Goal: Communication & Community: Answer question/provide support

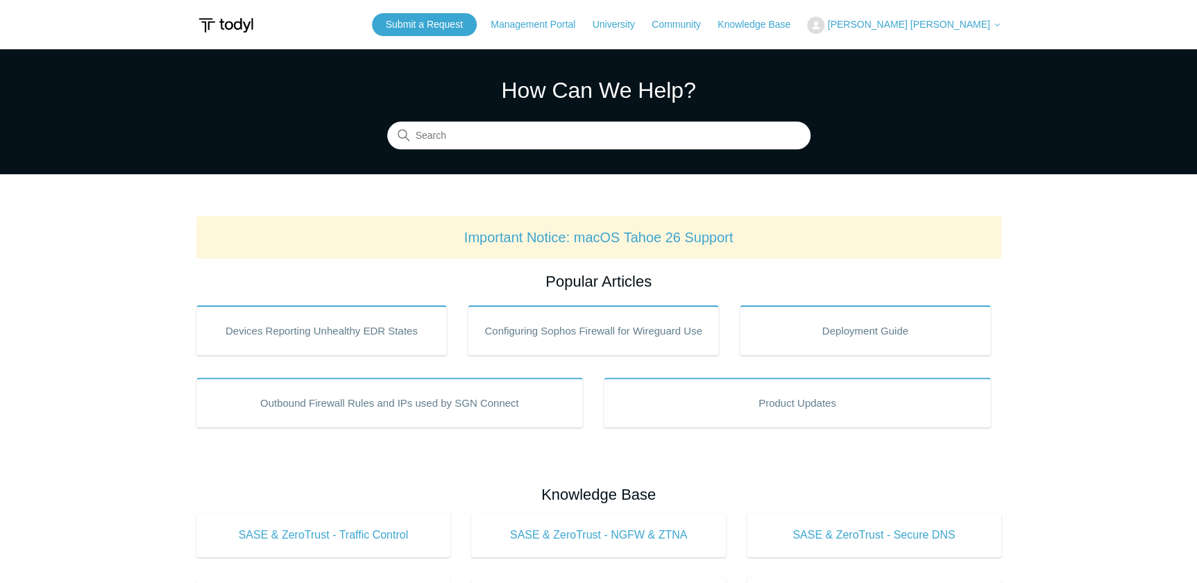
click at [987, 23] on span "[PERSON_NAME] [PERSON_NAME]" at bounding box center [908, 24] width 162 height 11
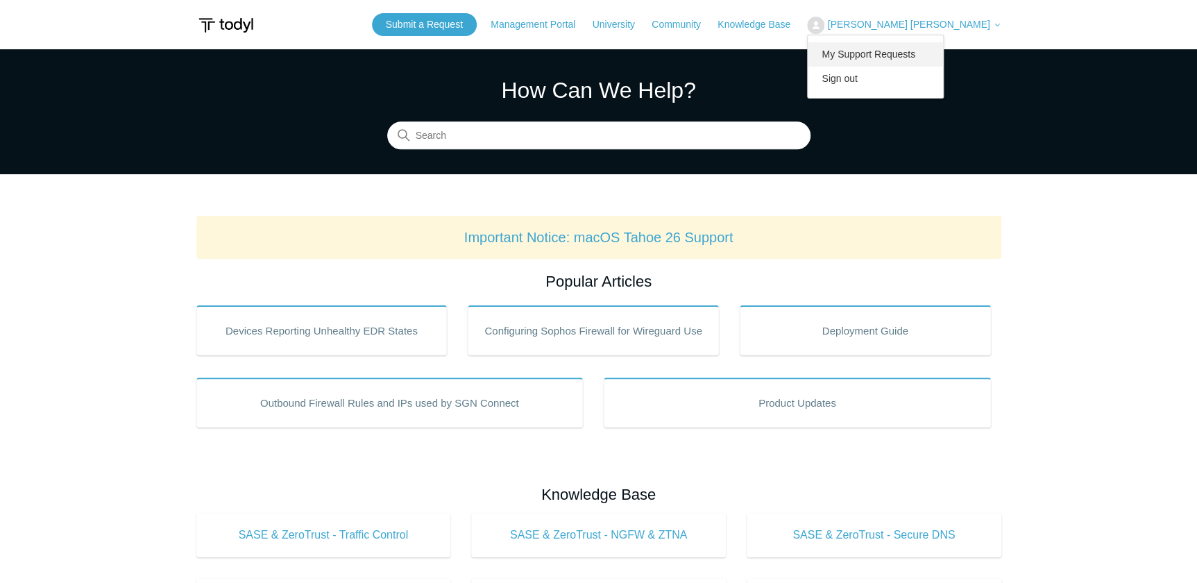
click at [943, 51] on link "My Support Requests" at bounding box center [875, 54] width 135 height 24
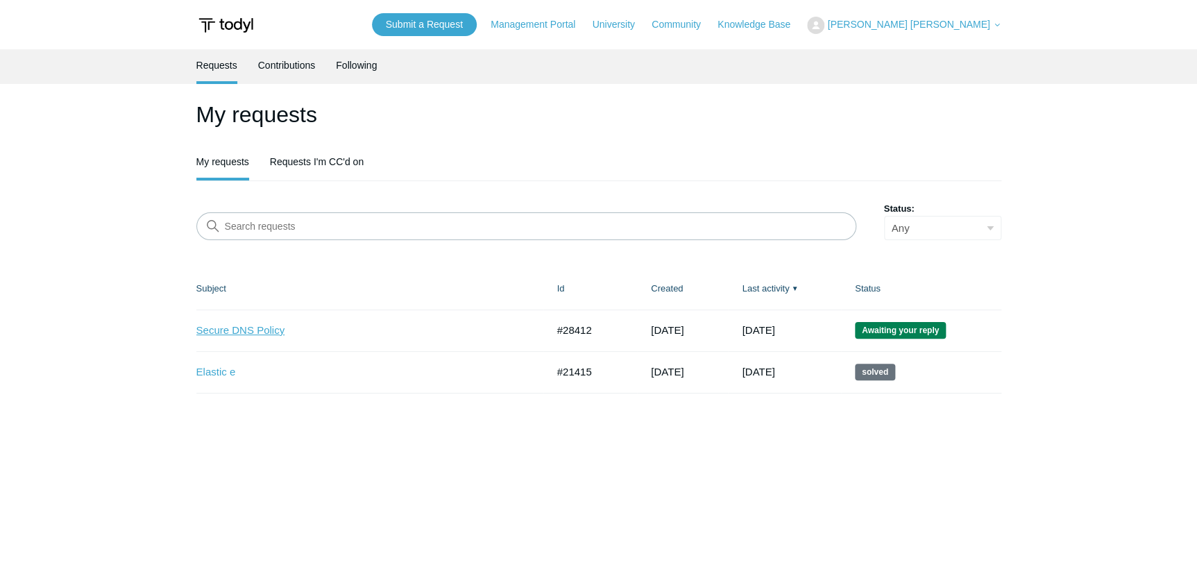
click at [286, 331] on link "Secure DNS Policy" at bounding box center [361, 331] width 330 height 16
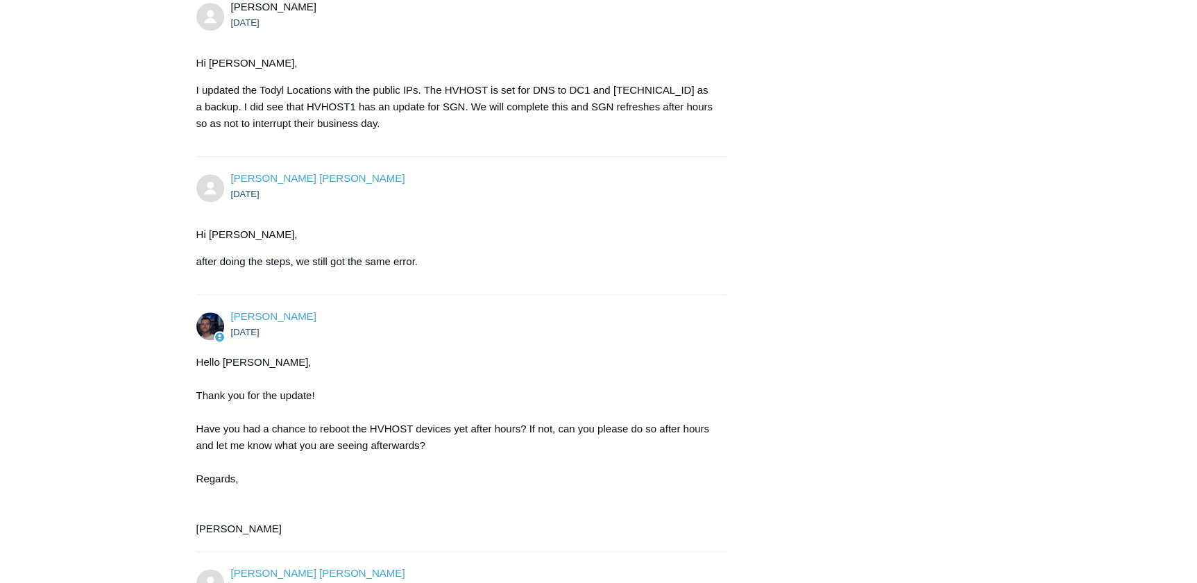
scroll to position [3533, 0]
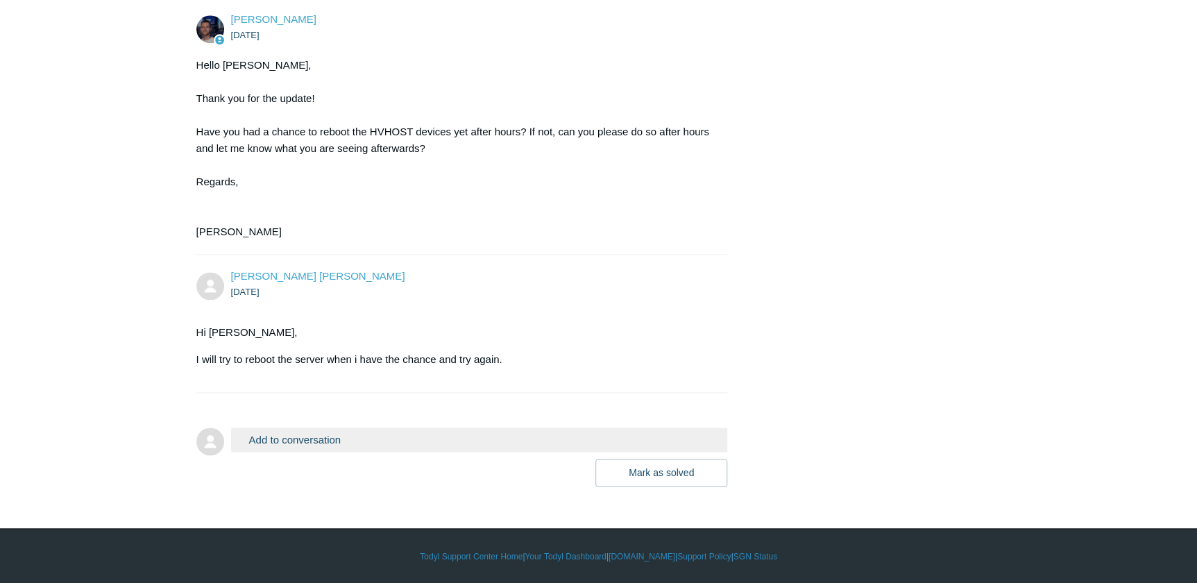
click at [300, 452] on button "Add to conversation" at bounding box center [479, 440] width 497 height 24
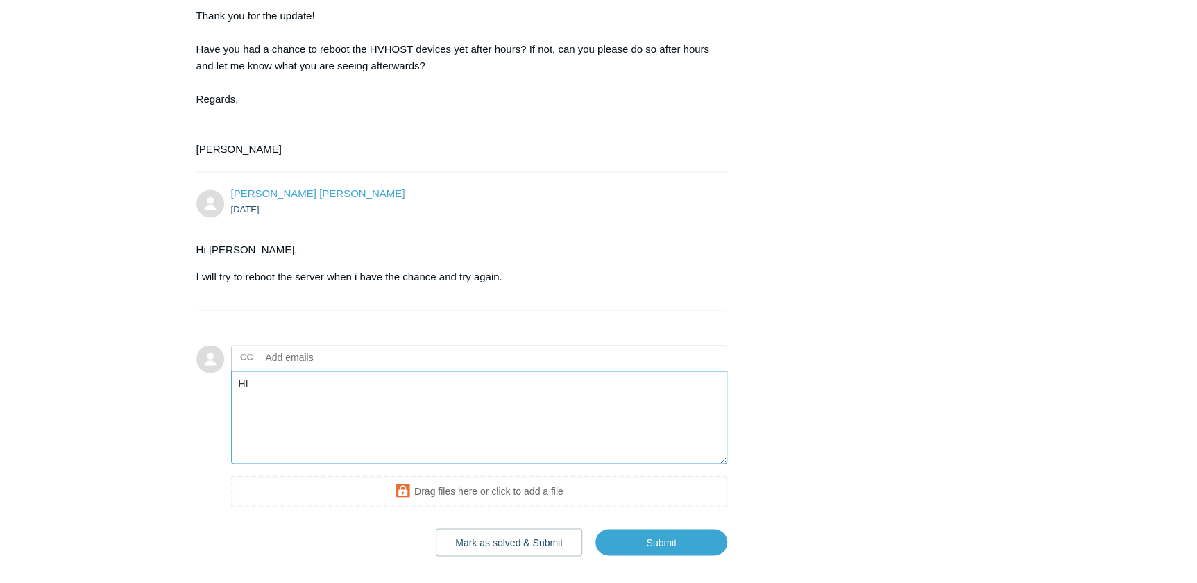
type textarea "H"
type textarea "h"
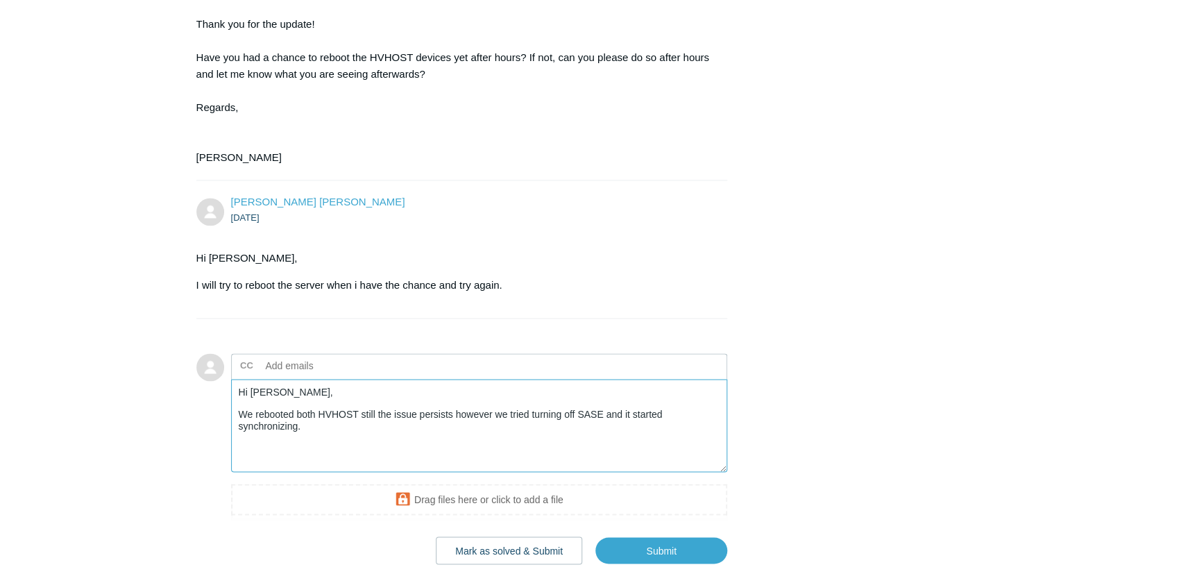
scroll to position [3734, 0]
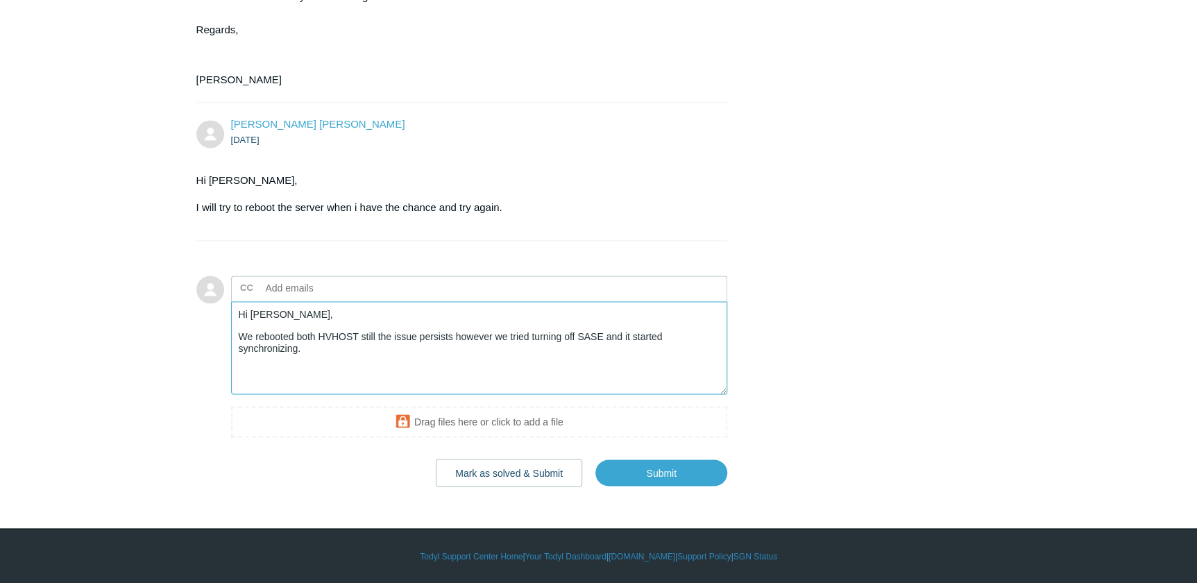
click at [402, 364] on textarea "Hi Connor, We rebooted both HVHOST still the issue persists however we tried tu…" at bounding box center [479, 348] width 497 height 94
click at [367, 339] on textarea "Hi Connor, We rebooted both HVHOST still the issue persists however we tried tu…" at bounding box center [479, 348] width 497 height 94
click at [420, 337] on textarea "Hi Connor, We rebooted both HVHOST still the issue persists however we tried tu…" at bounding box center [479, 348] width 497 height 94
paste textarea "still"
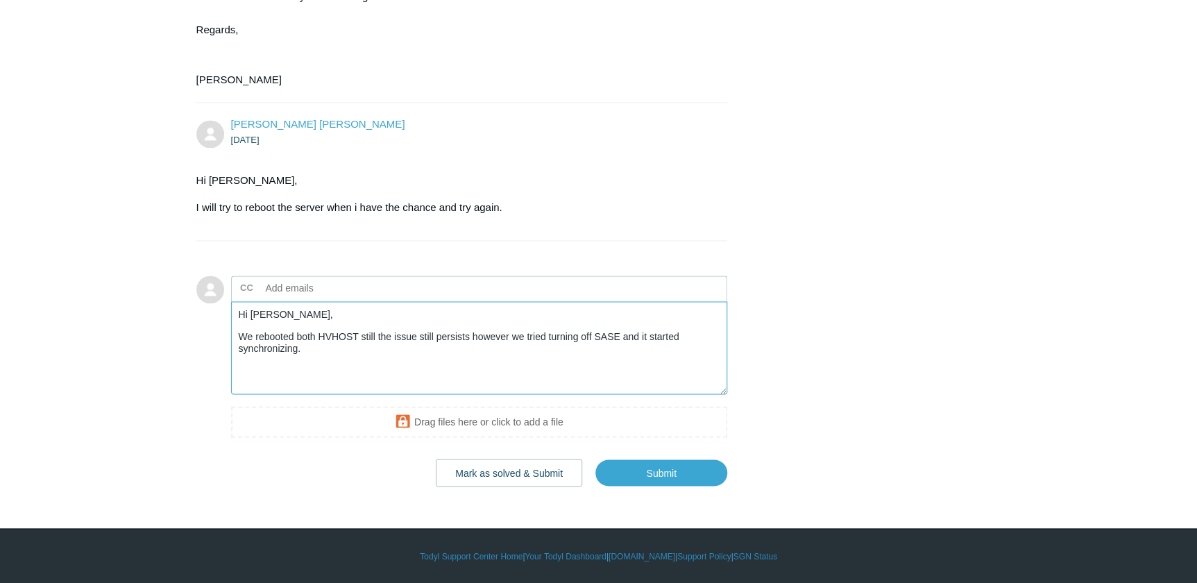
click at [374, 340] on textarea "Hi Connor, We rebooted both HVHOST still the issue still persists however we tr…" at bounding box center [479, 348] width 497 height 94
click at [374, 339] on textarea "Hi Connor, We rebooted both HVHOST still the issue still persists however we tr…" at bounding box center [479, 348] width 497 height 94
click at [388, 365] on textarea "Hi Connor, We rebooted both HVHOST the issue still persists however we tried tu…" at bounding box center [479, 348] width 497 height 94
type textarea "Hi Connor, We rebooted both HVHOST the issue still persists however we tried tu…"
click at [655, 469] on input "Submit" at bounding box center [662, 473] width 132 height 28
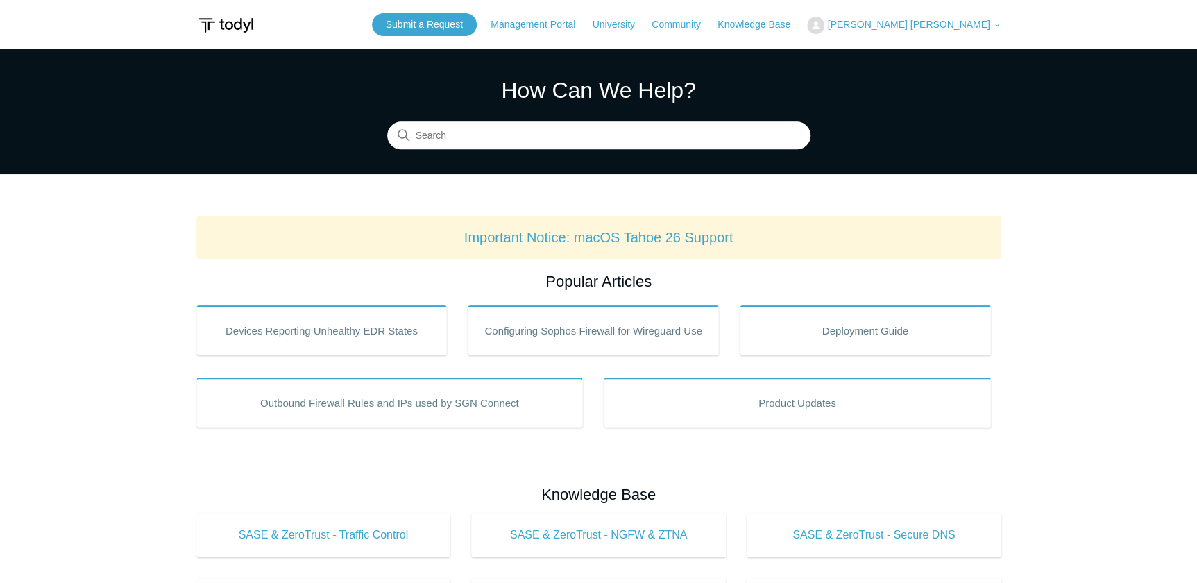
click at [940, 21] on span "[PERSON_NAME] [PERSON_NAME]" at bounding box center [908, 24] width 162 height 11
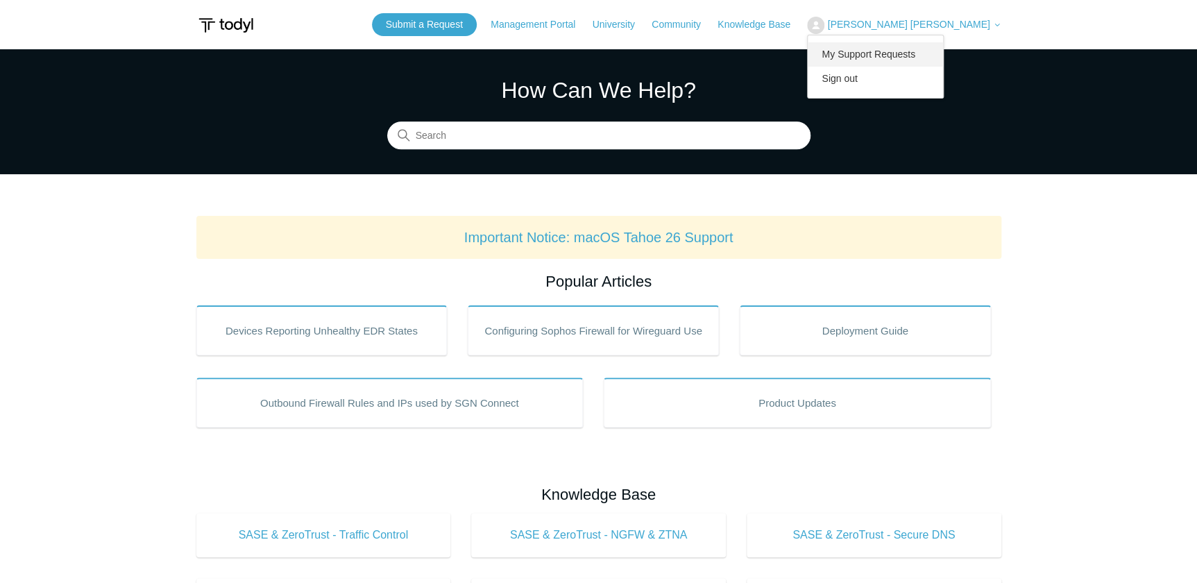
click at [937, 51] on link "My Support Requests" at bounding box center [875, 54] width 135 height 24
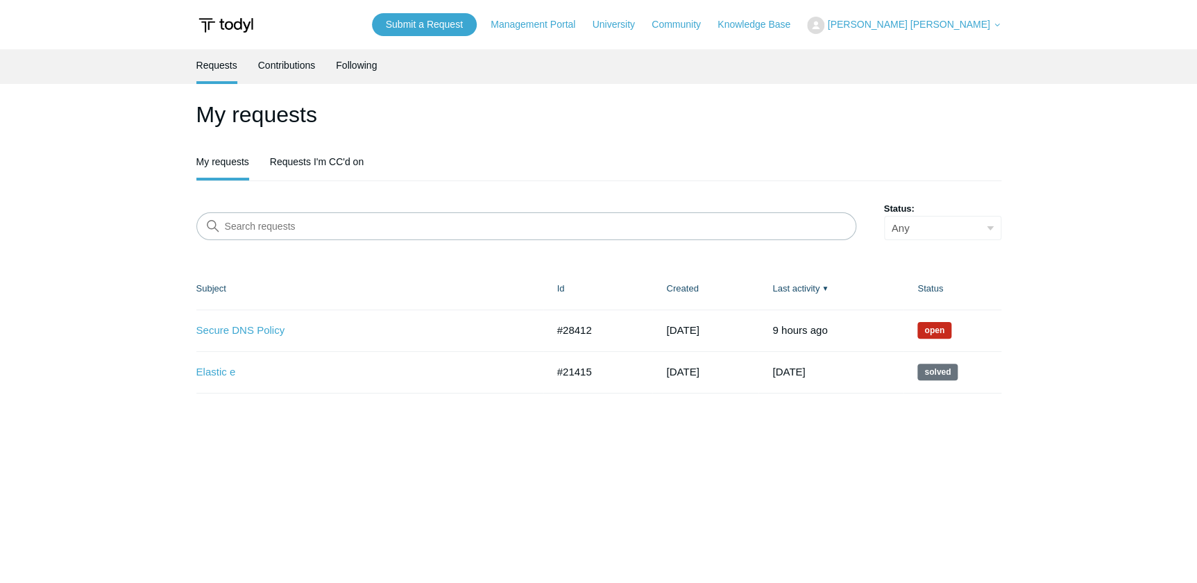
click at [943, 322] on span "Open" at bounding box center [935, 330] width 34 height 17
click at [261, 324] on link "Secure DNS Policy" at bounding box center [361, 331] width 330 height 16
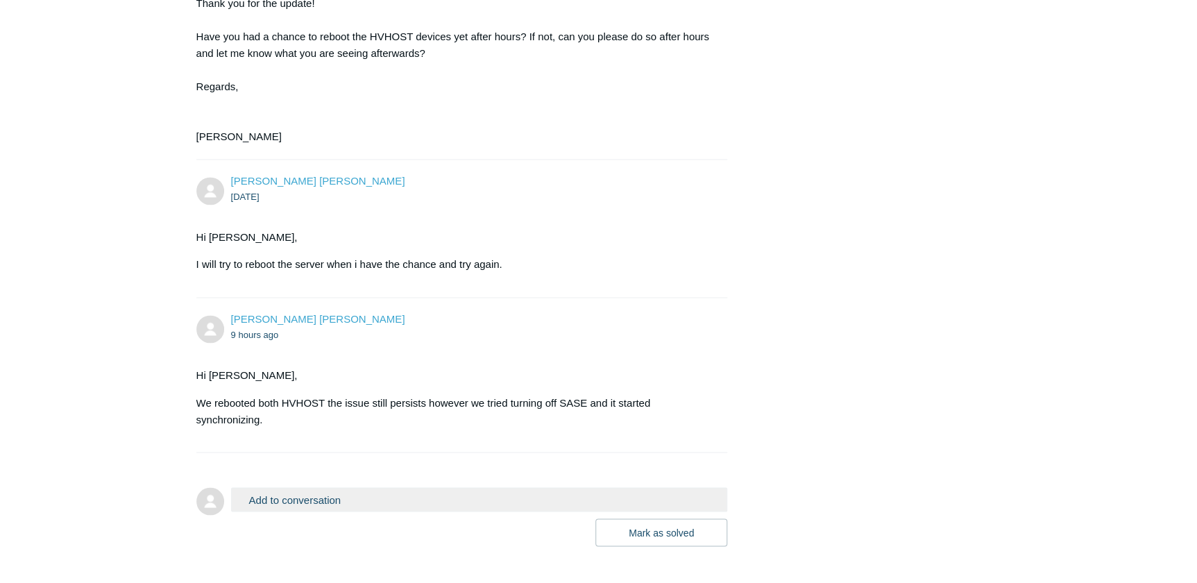
scroll to position [3736, 0]
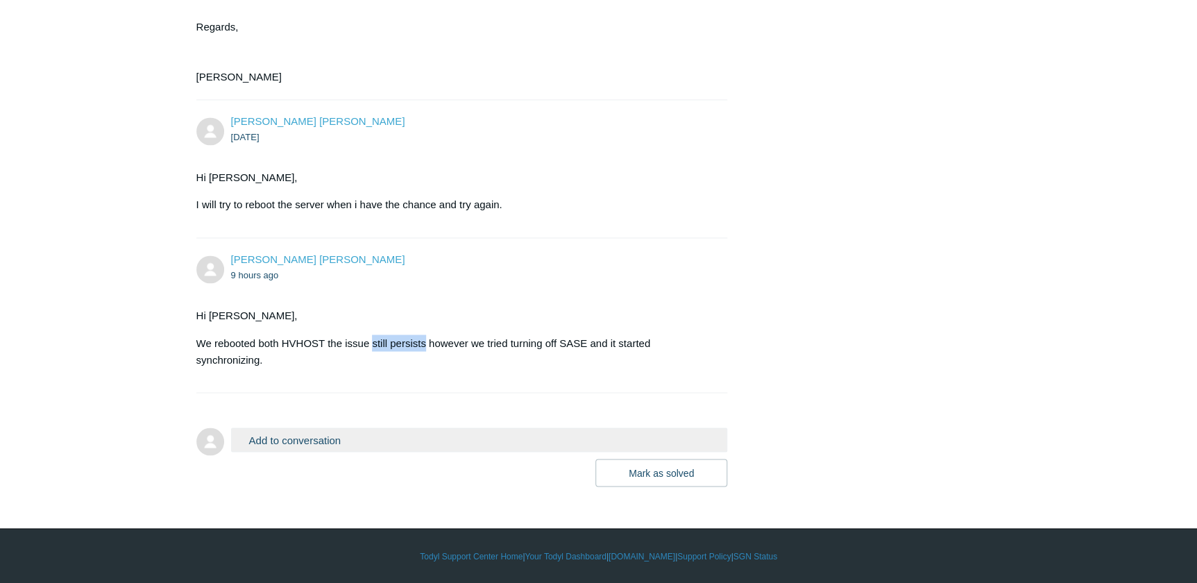
drag, startPoint x: 371, startPoint y: 344, endPoint x: 426, endPoint y: 347, distance: 54.9
click at [426, 347] on p "We rebooted both HVHOST the issue still persists however we tried turning off S…" at bounding box center [455, 351] width 518 height 33
drag, startPoint x: 417, startPoint y: 387, endPoint x: 267, endPoint y: 367, distance: 152.0
click at [416, 387] on li "Erwin Dela Cruz 9 hours ago Hi Connor, We rebooted both HVHOST the issue still …" at bounding box center [462, 315] width 532 height 155
drag, startPoint x: 328, startPoint y: 342, endPoint x: 424, endPoint y: 346, distance: 96.6
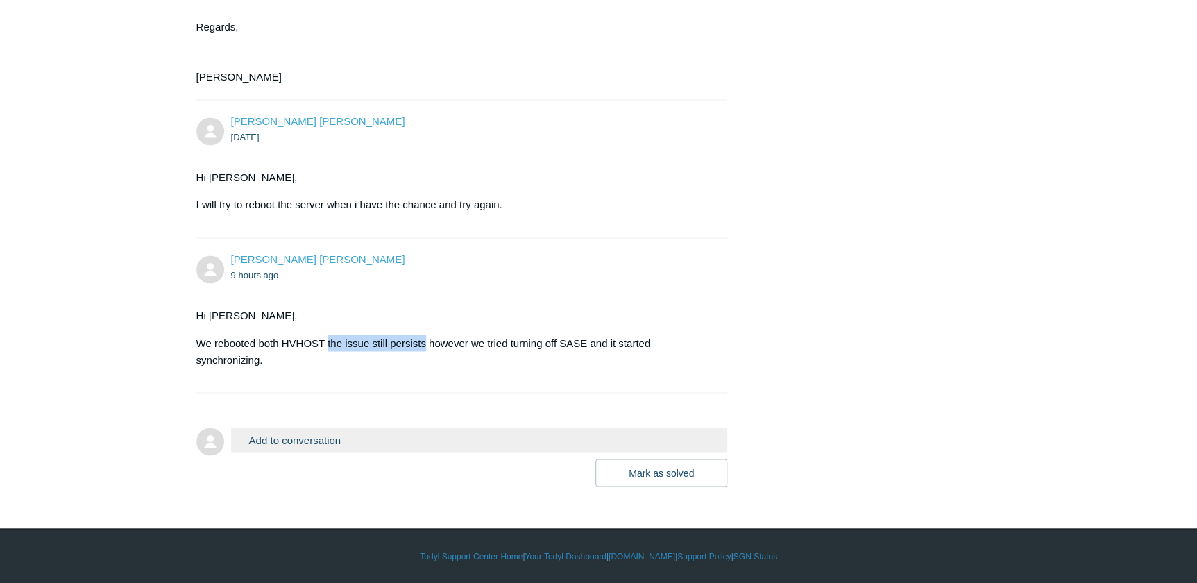
click at [424, 346] on p "We rebooted both HVHOST the issue still persists however we tried turning off S…" at bounding box center [455, 351] width 518 height 33
copy p "the issue still persists"
drag, startPoint x: 771, startPoint y: 221, endPoint x: 780, endPoint y: 221, distance: 9.1
drag, startPoint x: 485, startPoint y: 422, endPoint x: 482, endPoint y: 430, distance: 8.8
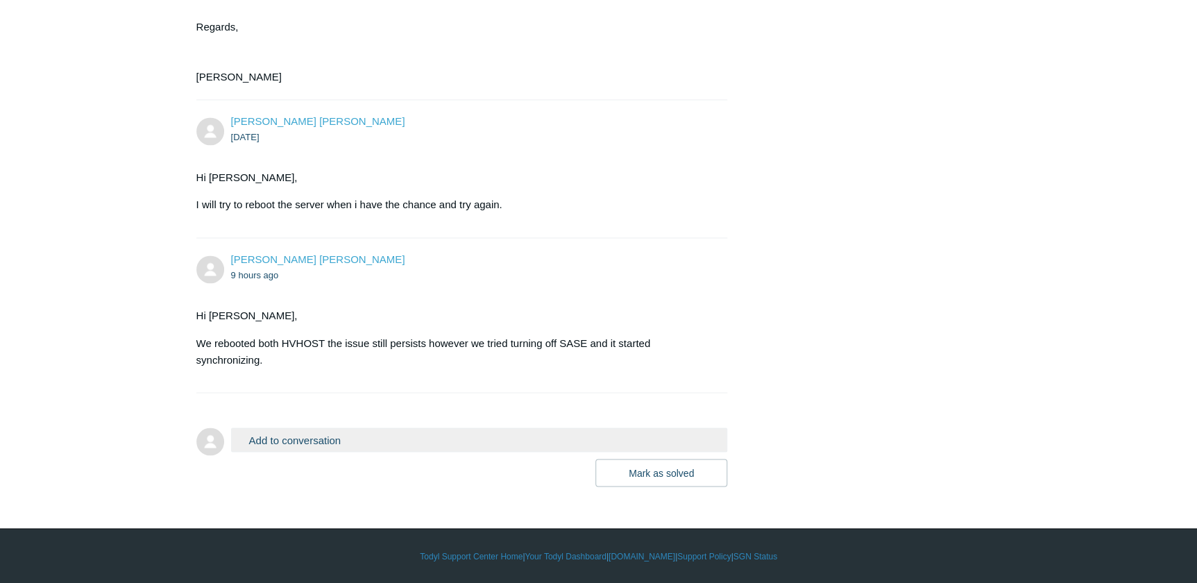
click at [482, 430] on form "Add to conversation CC Add emails Drag files here or click to add a file Mark a…" at bounding box center [462, 447] width 532 height 80
drag, startPoint x: 482, startPoint y: 430, endPoint x: 473, endPoint y: 435, distance: 10.9
click at [476, 434] on button "Add to conversation" at bounding box center [479, 440] width 497 height 24
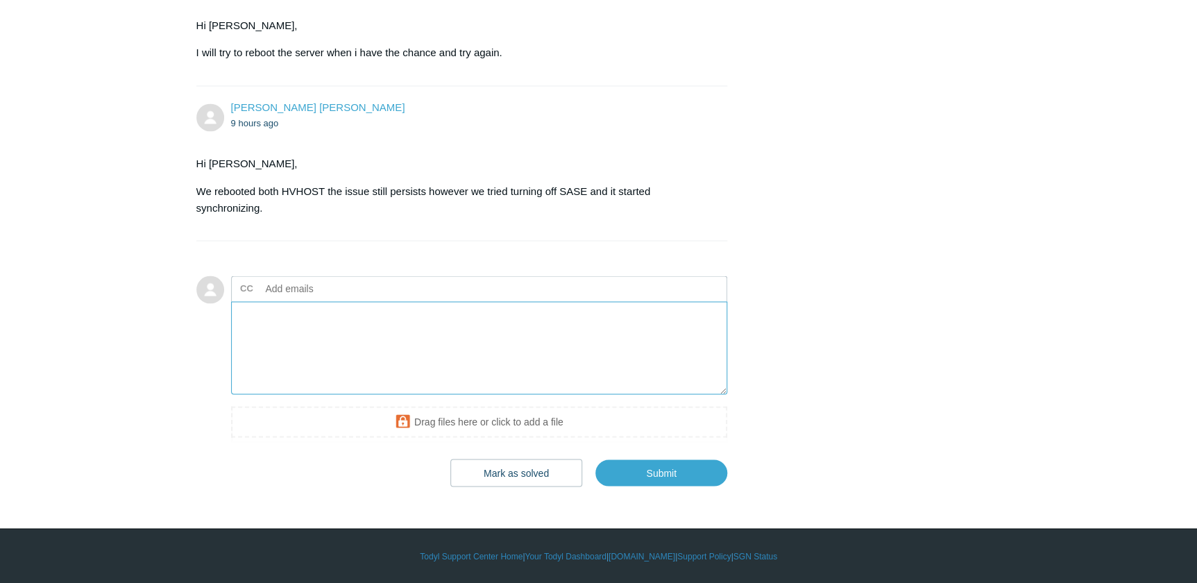
scroll to position [3825, 0]
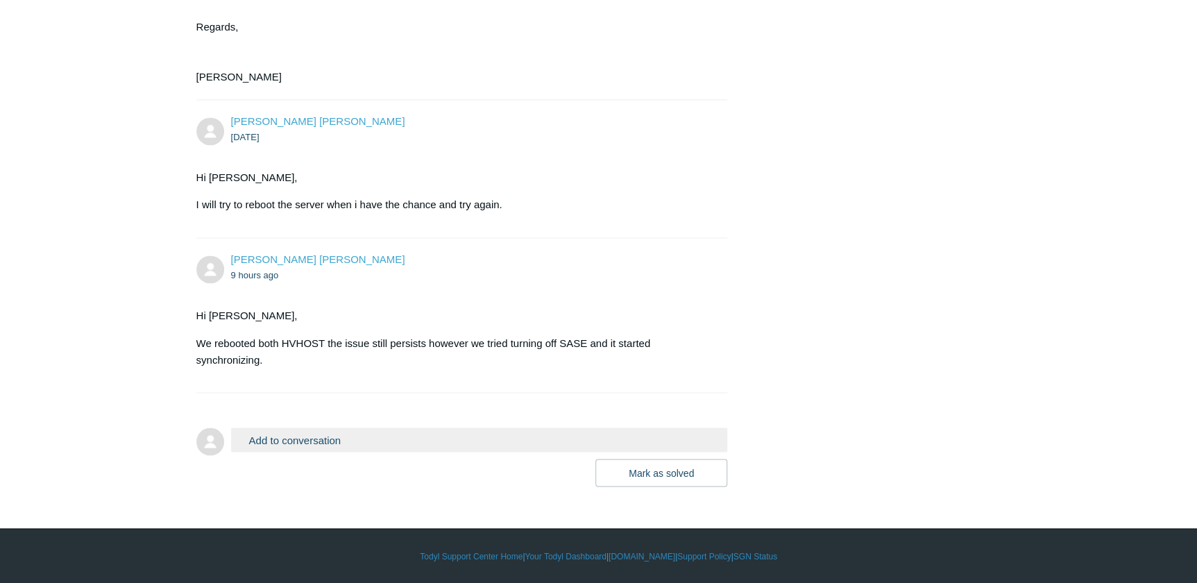
scroll to position [3733, 0]
